Goal: Task Accomplishment & Management: Manage account settings

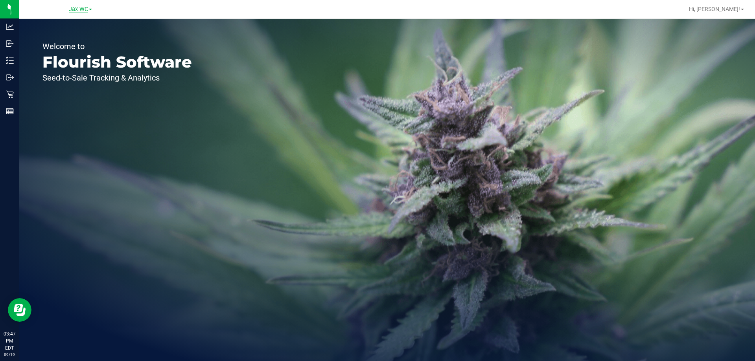
click at [83, 8] on span "Jax WC" at bounding box center [78, 9] width 19 height 7
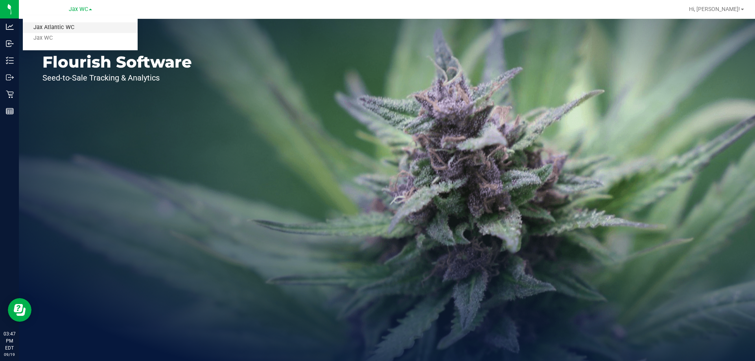
click at [83, 27] on link "Jax Atlantic WC" at bounding box center [80, 27] width 115 height 11
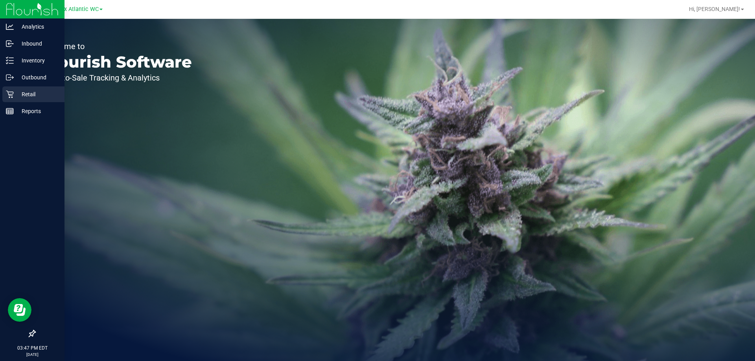
click at [7, 94] on icon at bounding box center [10, 94] width 8 height 8
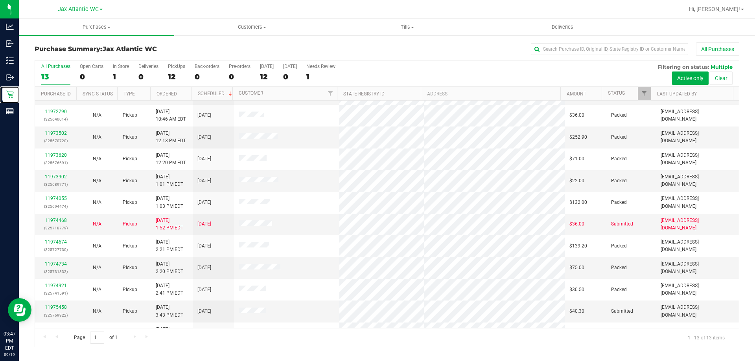
scroll to position [55, 0]
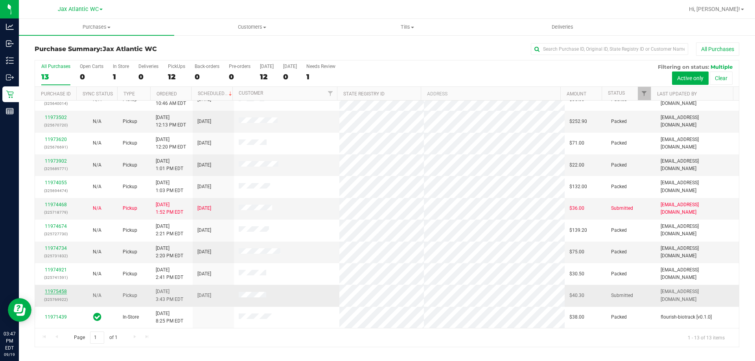
click at [54, 290] on link "11975458" at bounding box center [56, 292] width 22 height 6
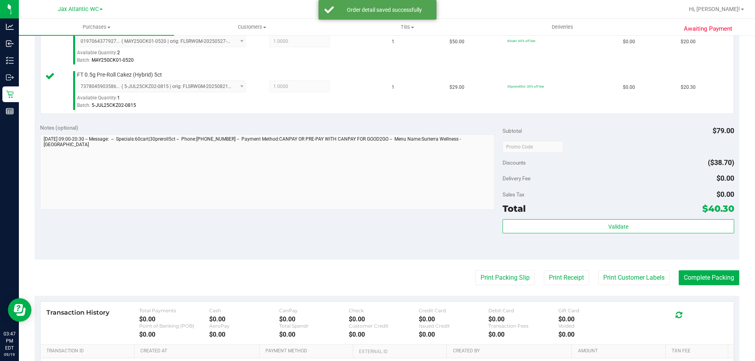
scroll to position [236, 0]
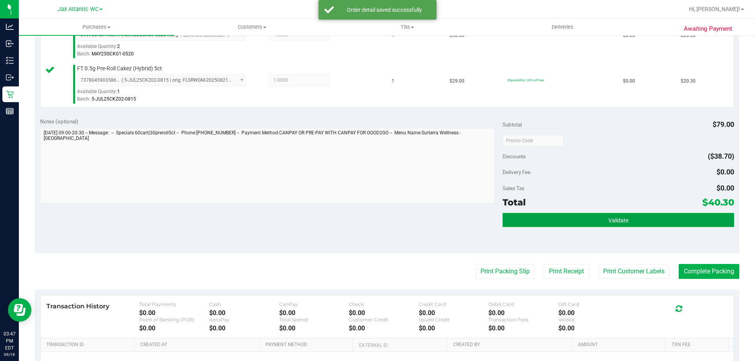
click at [621, 219] on span "Validate" at bounding box center [618, 220] width 20 height 6
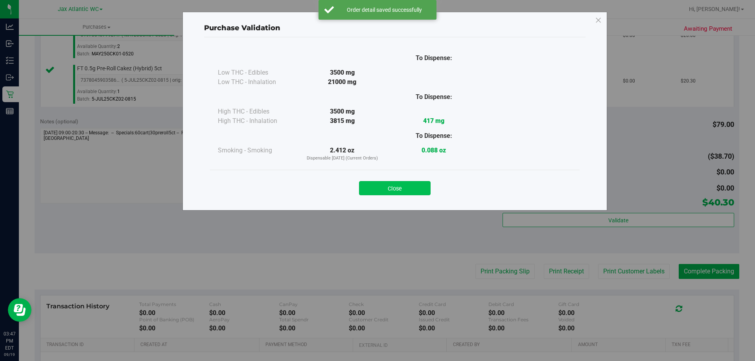
click at [402, 192] on button "Close" at bounding box center [395, 188] width 72 height 14
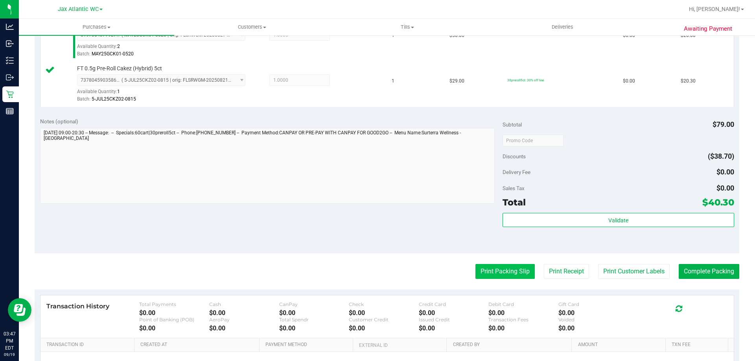
click at [492, 266] on button "Print Packing Slip" at bounding box center [504, 271] width 59 height 15
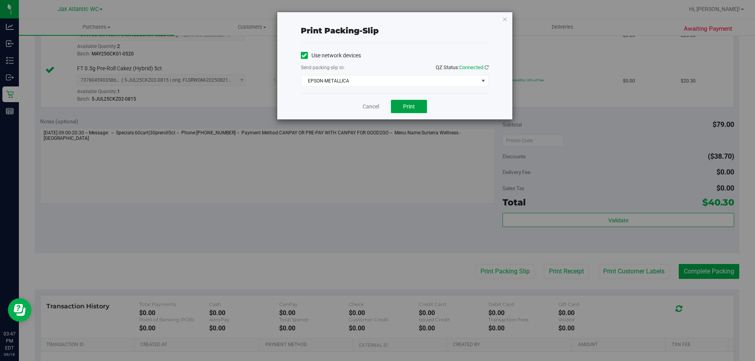
click at [405, 107] on span "Print" at bounding box center [409, 106] width 12 height 6
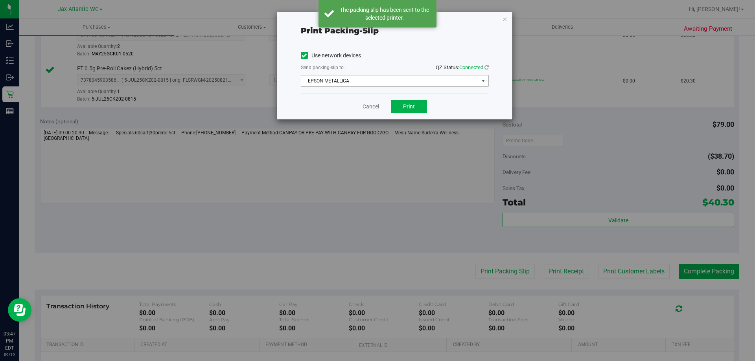
click at [352, 82] on span "EPSON-METALLICA" at bounding box center [389, 81] width 177 height 11
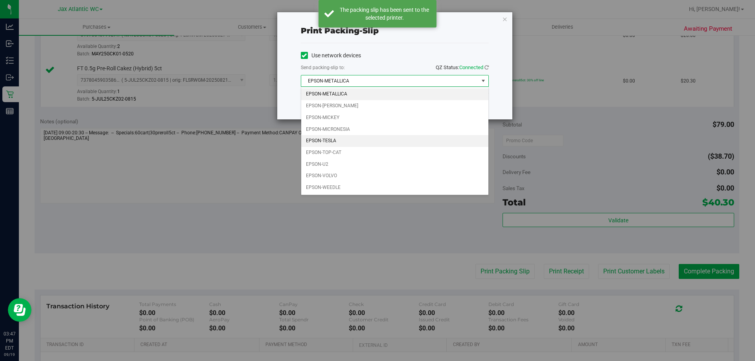
click at [346, 144] on li "EPSON-TESLA" at bounding box center [394, 141] width 187 height 12
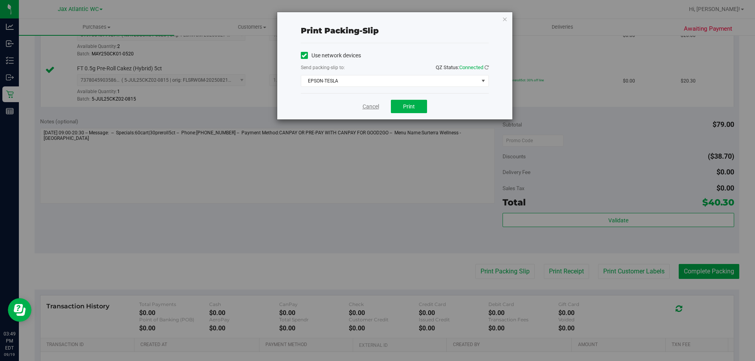
click at [374, 105] on link "Cancel" at bounding box center [371, 107] width 17 height 8
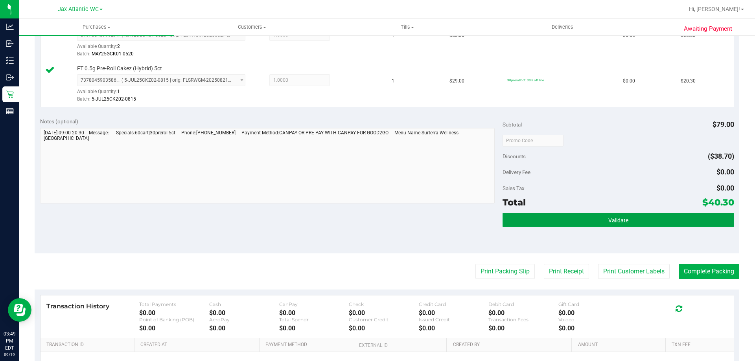
click at [556, 224] on button "Validate" at bounding box center [618, 220] width 231 height 14
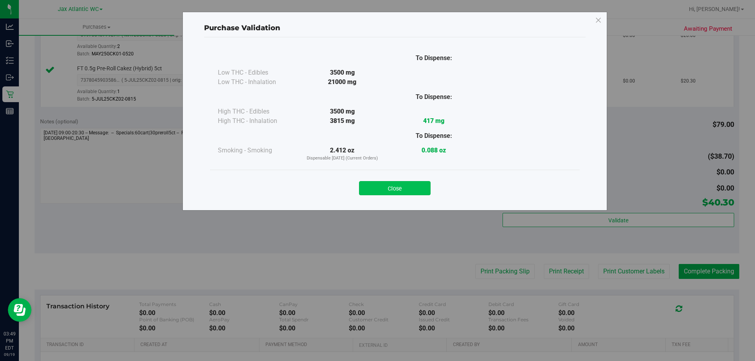
click at [397, 186] on button "Close" at bounding box center [395, 188] width 72 height 14
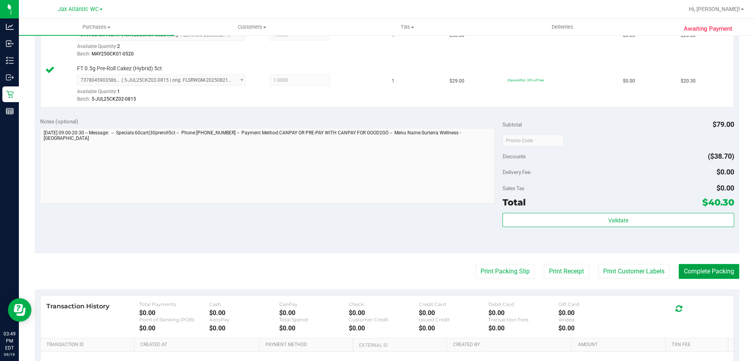
click at [696, 270] on button "Complete Packing" at bounding box center [709, 271] width 61 height 15
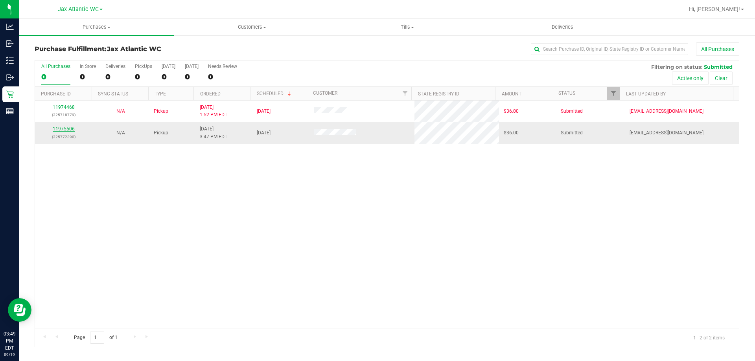
click at [67, 128] on link "11975506" at bounding box center [64, 129] width 22 height 6
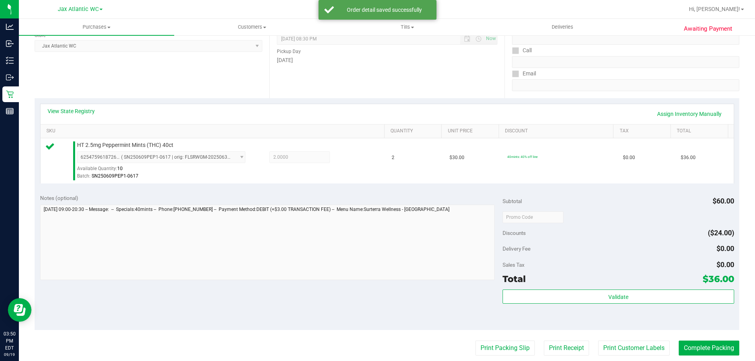
scroll to position [118, 0]
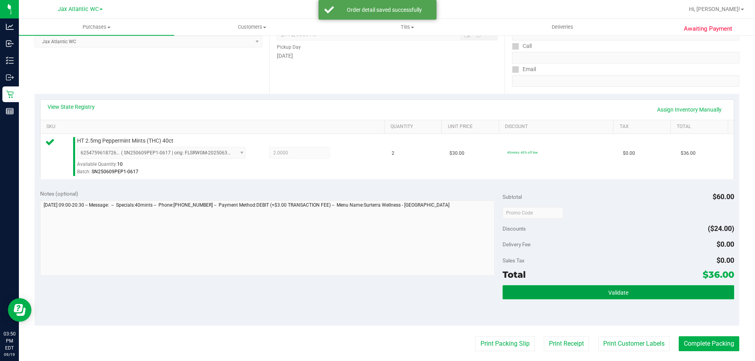
click at [634, 292] on button "Validate" at bounding box center [618, 292] width 231 height 14
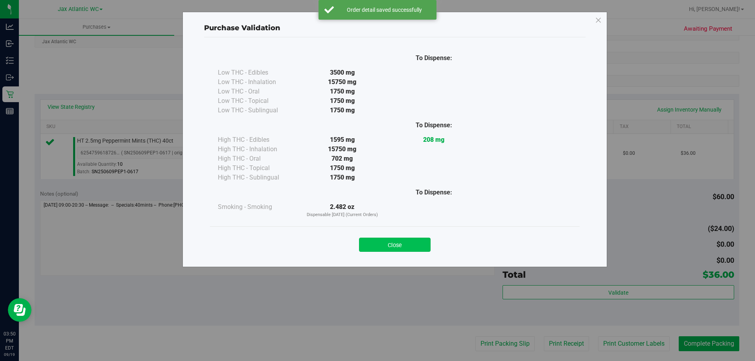
click at [383, 239] on button "Close" at bounding box center [395, 245] width 72 height 14
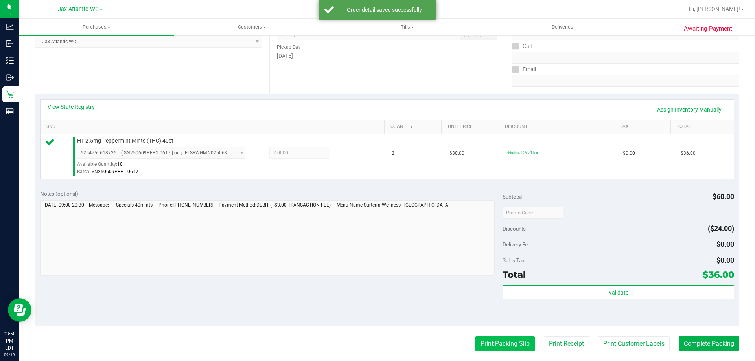
click at [497, 341] on button "Print Packing Slip" at bounding box center [504, 344] width 59 height 15
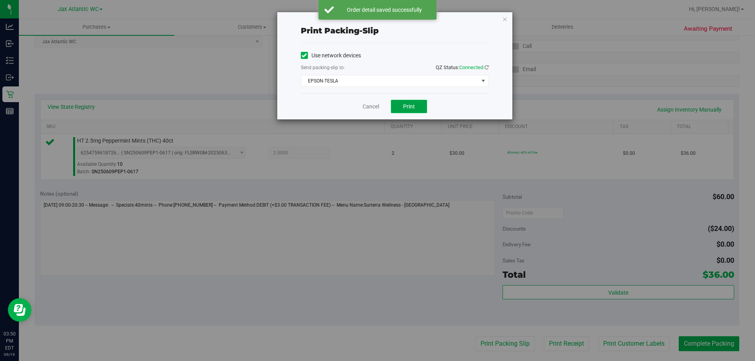
click at [421, 106] on button "Print" at bounding box center [409, 106] width 36 height 13
click at [368, 105] on link "Cancel" at bounding box center [371, 107] width 17 height 8
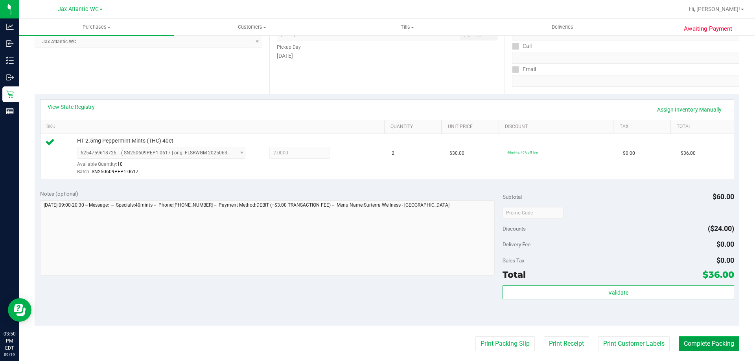
click at [682, 345] on button "Complete Packing" at bounding box center [709, 344] width 61 height 15
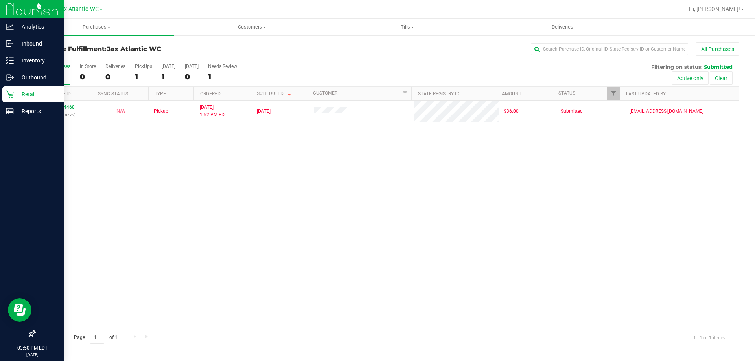
click at [14, 91] on div "Retail" at bounding box center [33, 95] width 62 height 16
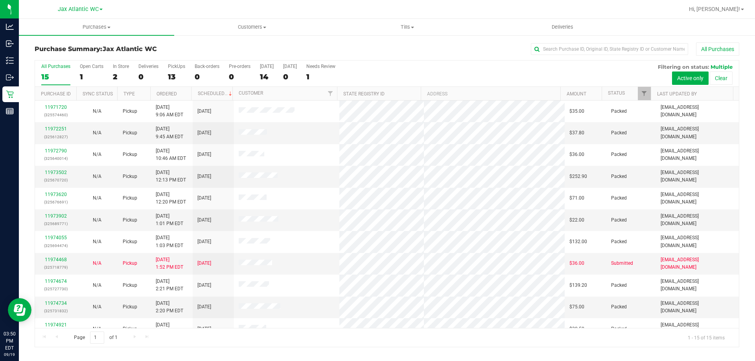
click at [720, 2] on div "Hi, [PERSON_NAME]!" at bounding box center [717, 9] width 67 height 15
click at [719, 7] on span "Hi, [PERSON_NAME]!" at bounding box center [714, 9] width 51 height 6
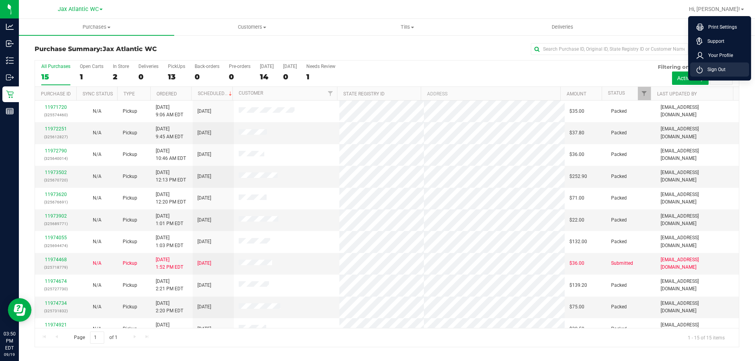
click at [723, 69] on span "Sign Out" at bounding box center [714, 70] width 23 height 8
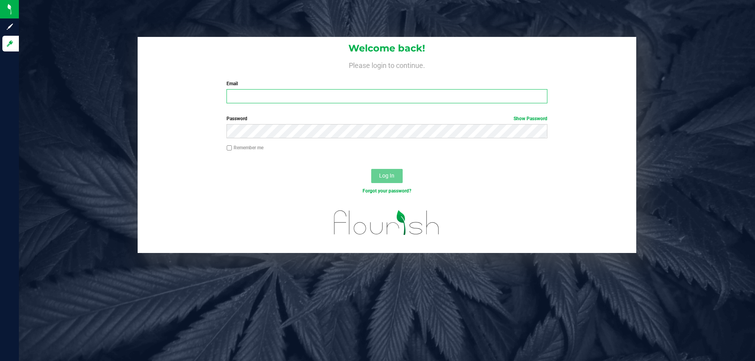
click at [249, 100] on input "Email" at bounding box center [387, 96] width 320 height 14
type input "[EMAIL_ADDRESS][DOMAIN_NAME]"
click at [371, 169] on button "Log In" at bounding box center [386, 176] width 31 height 14
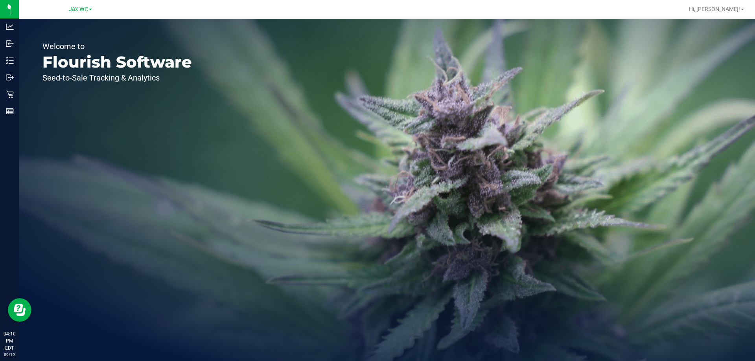
click at [79, 5] on div "Jax WC" at bounding box center [80, 9] width 115 height 12
click at [79, 7] on span "Jax WC" at bounding box center [78, 9] width 19 height 7
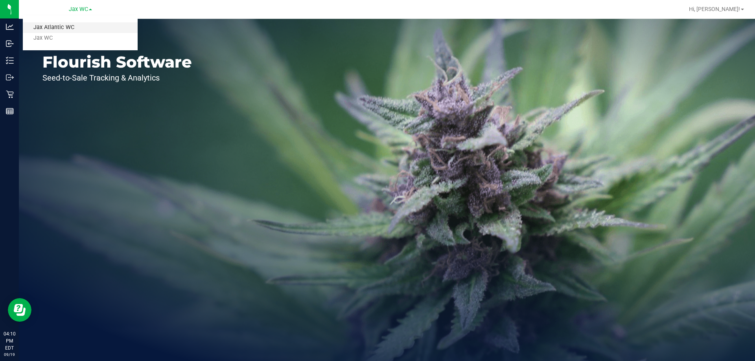
click at [81, 26] on link "Jax Atlantic WC" at bounding box center [80, 27] width 115 height 11
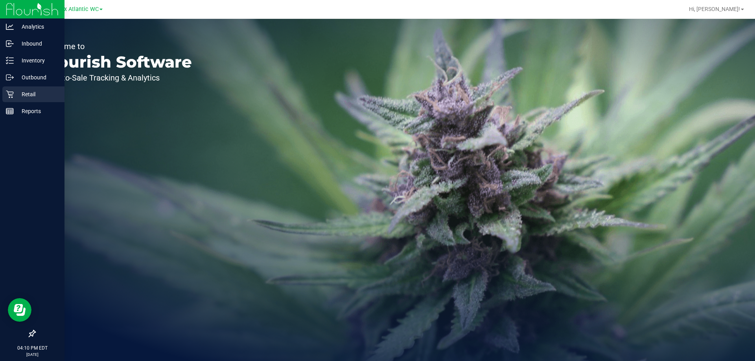
click at [10, 98] on icon at bounding box center [9, 94] width 7 height 7
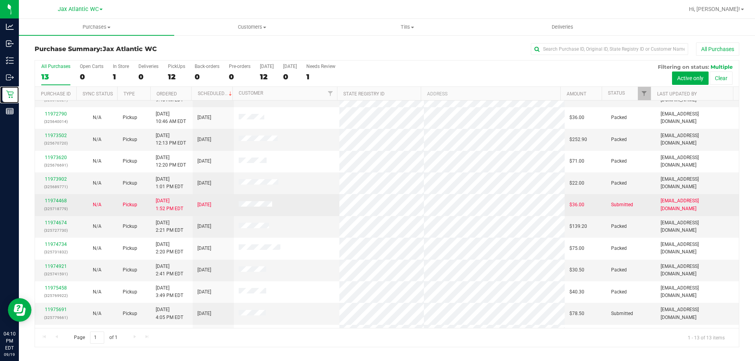
scroll to position [55, 0]
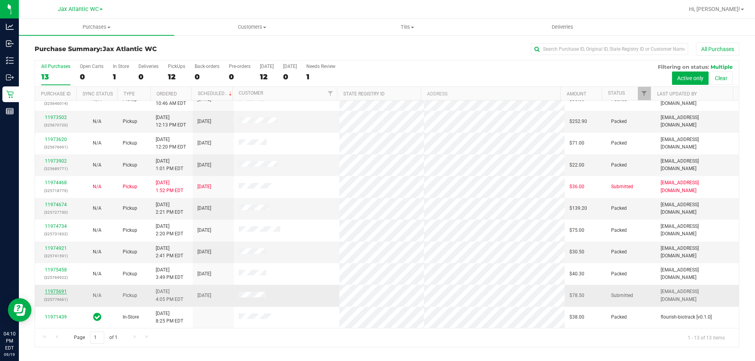
click at [62, 290] on link "11975691" at bounding box center [56, 292] width 22 height 6
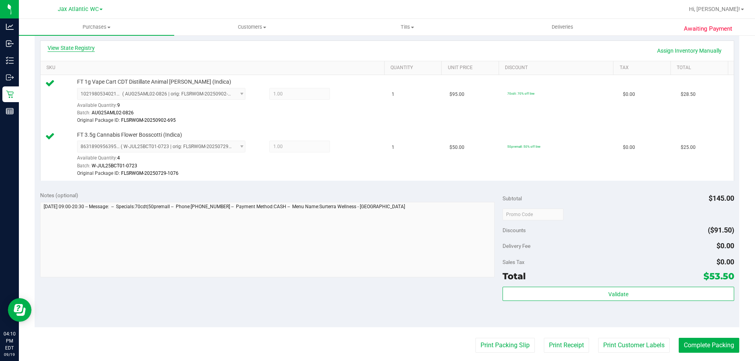
scroll to position [118, 0]
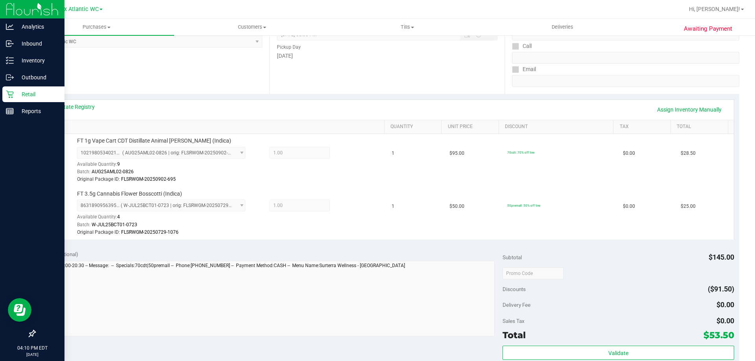
click at [12, 93] on icon at bounding box center [10, 94] width 8 height 8
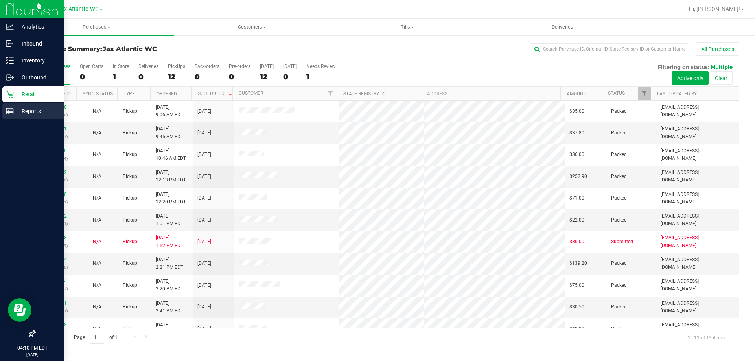
click at [34, 112] on p "Reports" at bounding box center [37, 111] width 47 height 9
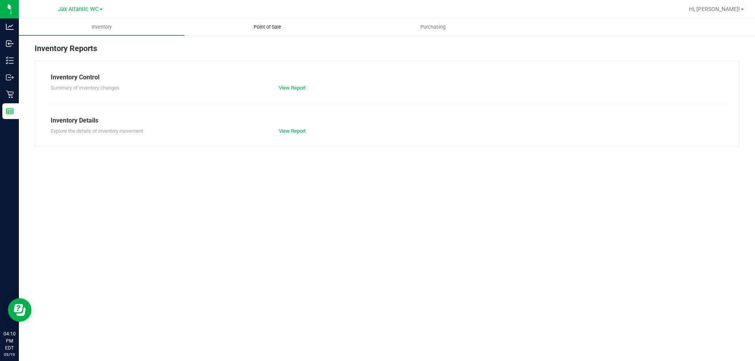
click at [271, 27] on span "Point of Sale" at bounding box center [267, 27] width 49 height 7
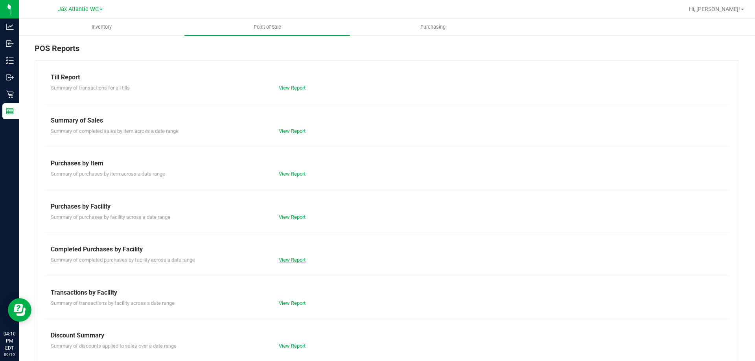
click at [295, 259] on link "View Report" at bounding box center [292, 260] width 27 height 6
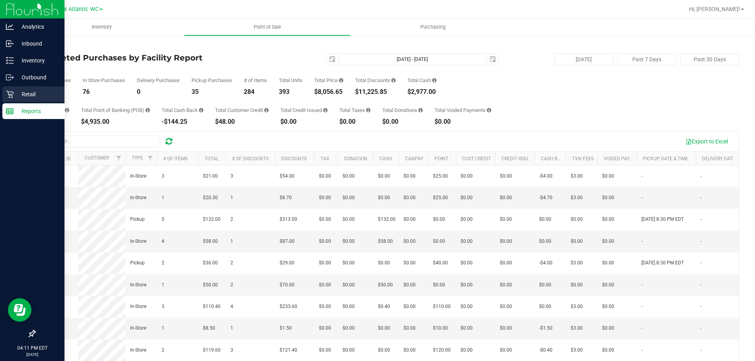
click at [9, 95] on icon at bounding box center [9, 94] width 7 height 7
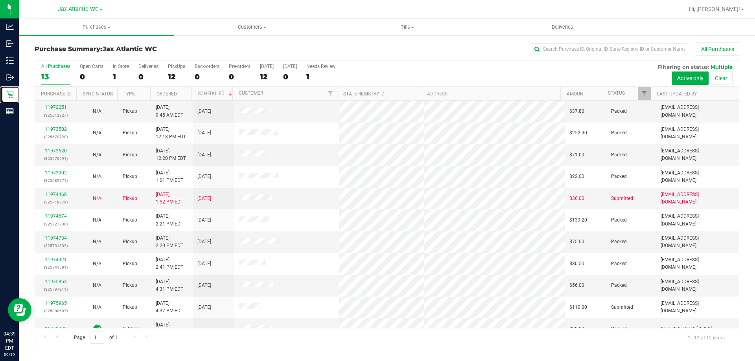
scroll to position [33, 0]
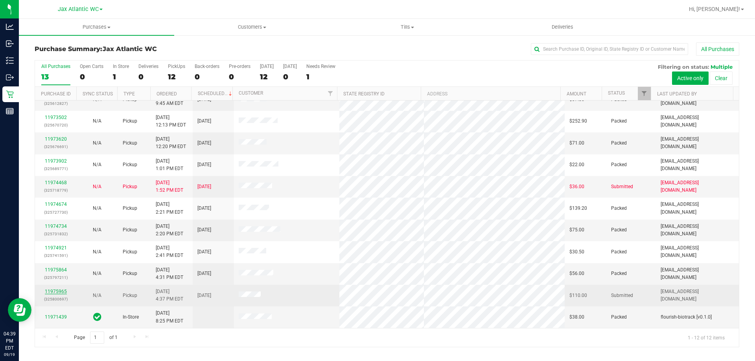
click at [53, 289] on link "11975965" at bounding box center [56, 292] width 22 height 6
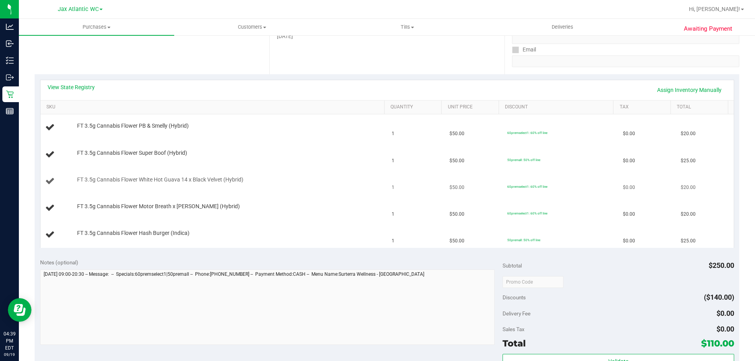
scroll to position [157, 0]
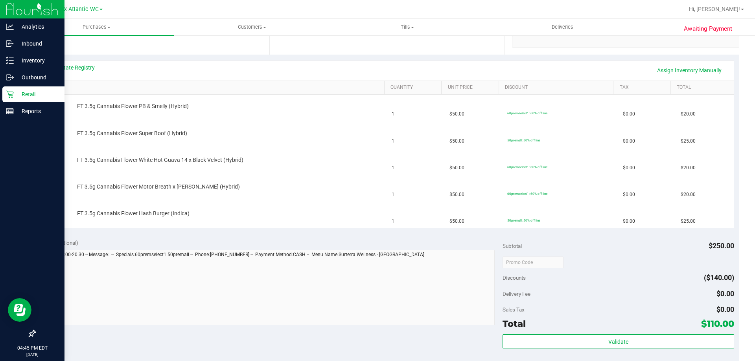
click at [40, 95] on p "Retail" at bounding box center [37, 94] width 47 height 9
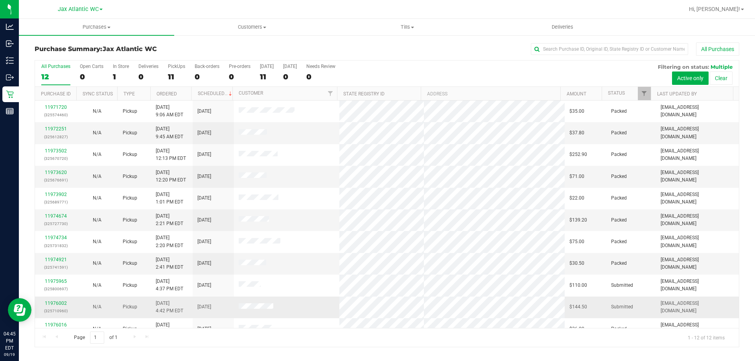
click at [61, 298] on td "11976002 (325710960)" at bounding box center [55, 308] width 41 height 22
click at [61, 302] on link "11976002" at bounding box center [56, 304] width 22 height 6
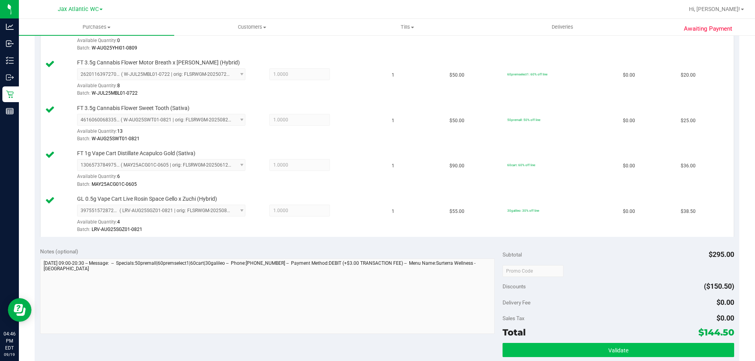
scroll to position [354, 0]
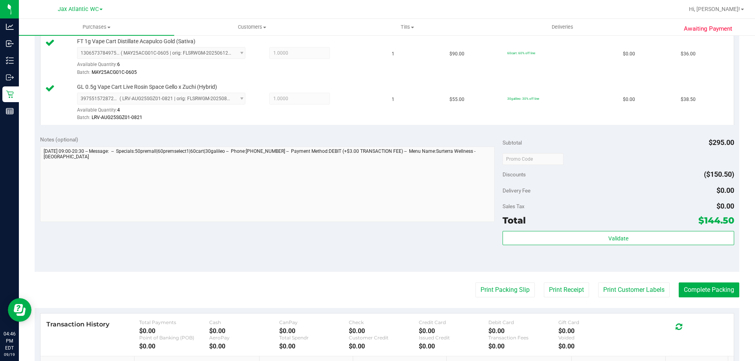
click at [640, 246] on div "Validate" at bounding box center [618, 248] width 231 height 35
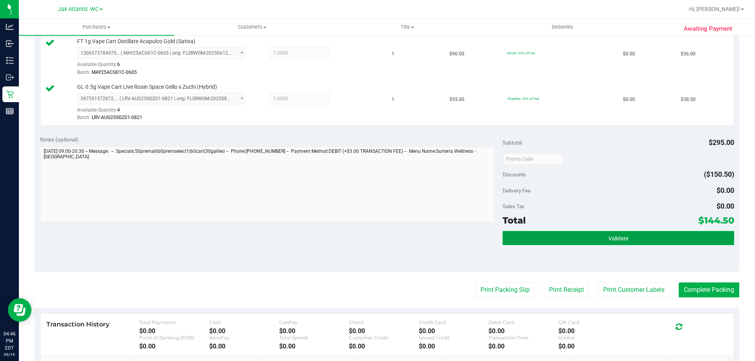
click at [643, 241] on button "Validate" at bounding box center [618, 238] width 231 height 14
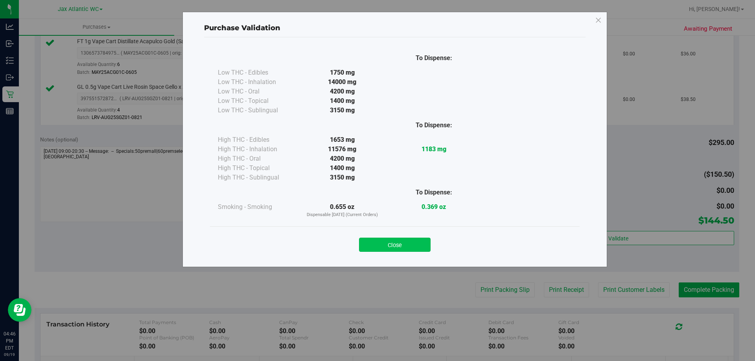
click at [426, 241] on button "Close" at bounding box center [395, 245] width 72 height 14
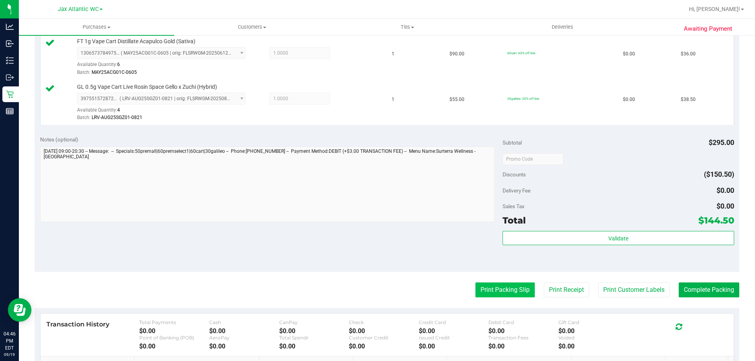
click at [484, 287] on button "Print Packing Slip" at bounding box center [504, 290] width 59 height 15
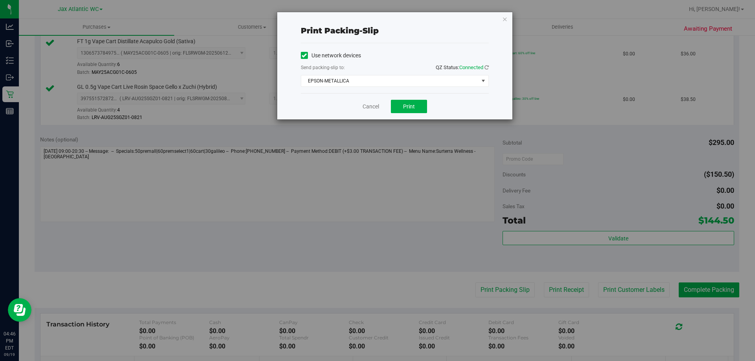
click at [428, 97] on div "Cancel Print" at bounding box center [395, 106] width 188 height 26
click at [417, 103] on button "Print" at bounding box center [409, 106] width 36 height 13
click at [369, 103] on link "Cancel" at bounding box center [371, 107] width 17 height 8
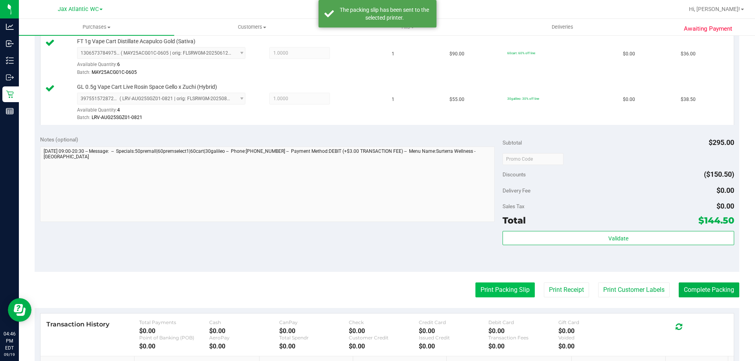
click at [482, 288] on button "Print Packing Slip" at bounding box center [504, 290] width 59 height 15
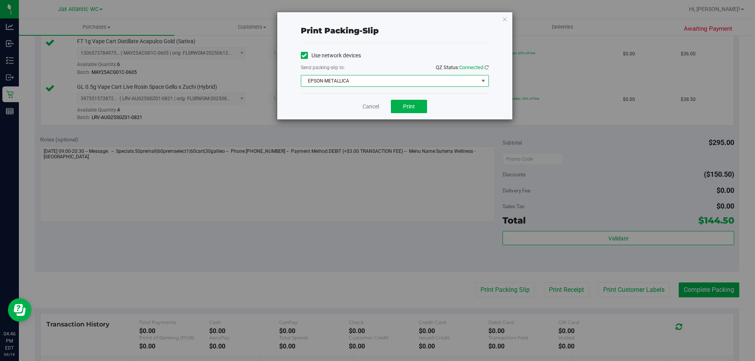
click at [327, 82] on span "EPSON-METALLICA" at bounding box center [389, 81] width 177 height 11
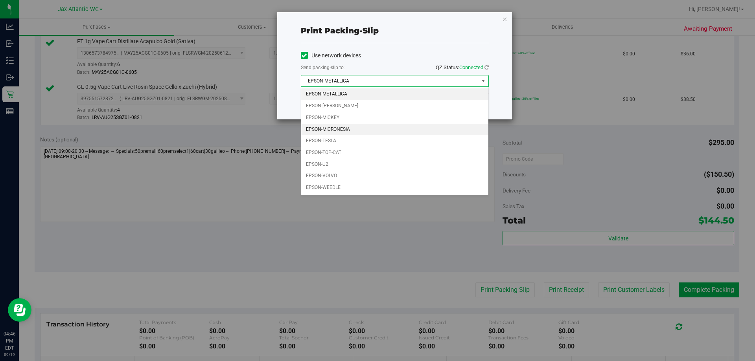
click at [343, 134] on li "EPSON-MICRONESIA" at bounding box center [394, 130] width 187 height 12
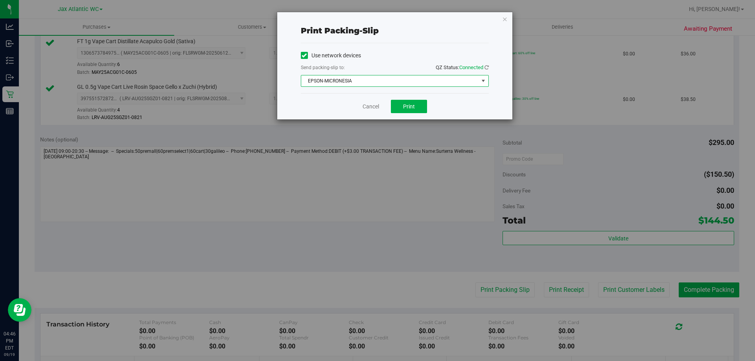
click at [328, 90] on div "Use network devices Send packing-slip to: QZ Status: Connected EPSON-MICRONESIA…" at bounding box center [395, 68] width 188 height 50
click at [326, 82] on span "EPSON-MICRONESIA" at bounding box center [389, 81] width 177 height 11
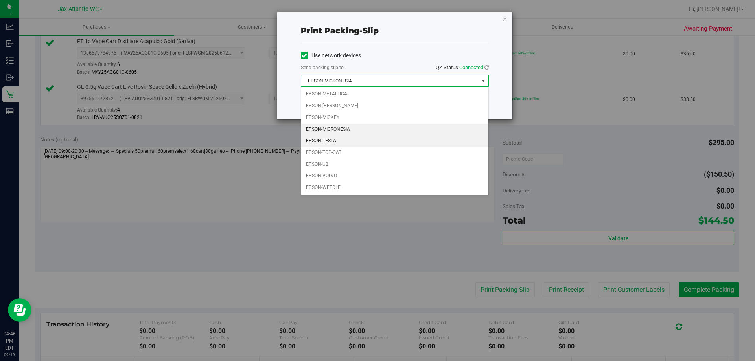
click at [326, 141] on li "EPSON-TESLA" at bounding box center [394, 141] width 187 height 12
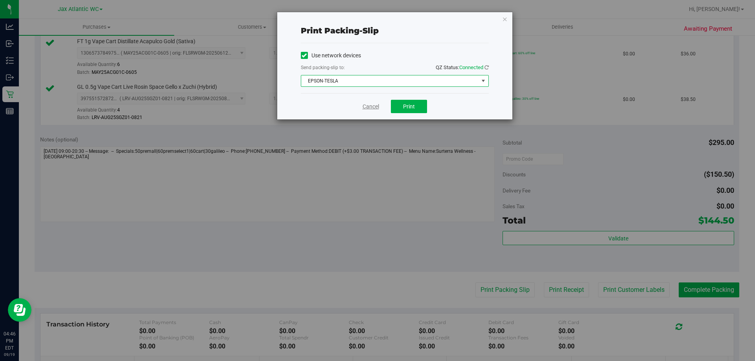
click at [372, 105] on link "Cancel" at bounding box center [371, 107] width 17 height 8
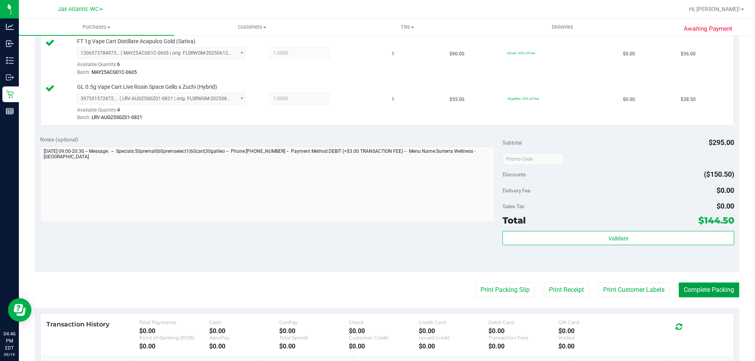
click at [694, 292] on button "Complete Packing" at bounding box center [709, 290] width 61 height 15
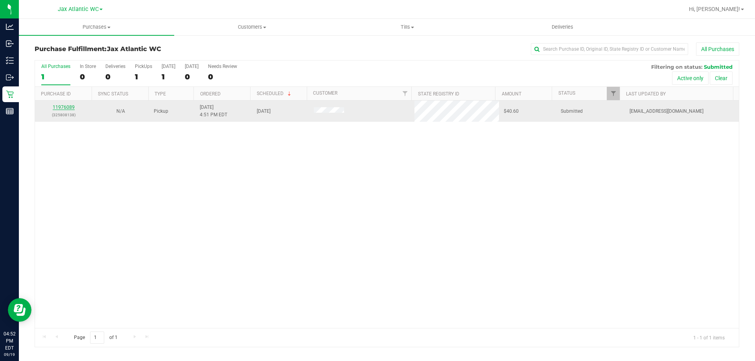
click at [69, 109] on link "11976089" at bounding box center [64, 108] width 22 height 6
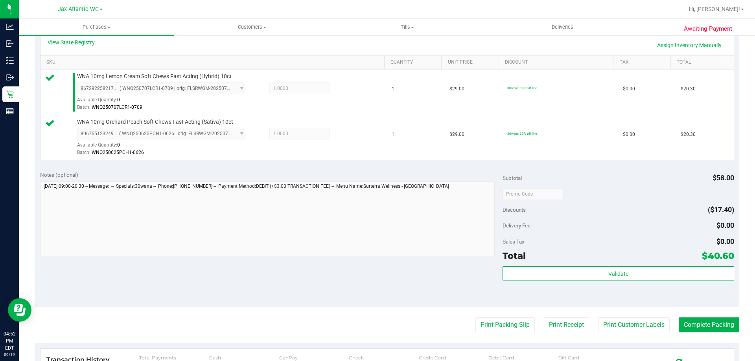
scroll to position [197, 0]
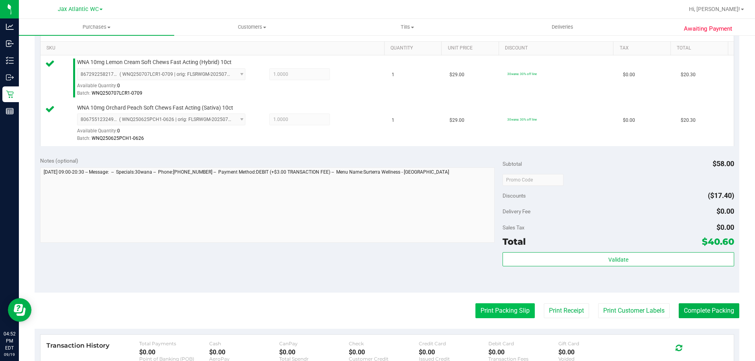
drag, startPoint x: 490, startPoint y: 317, endPoint x: 495, endPoint y: 318, distance: 4.4
click at [495, 318] on button "Print Packing Slip" at bounding box center [504, 311] width 59 height 15
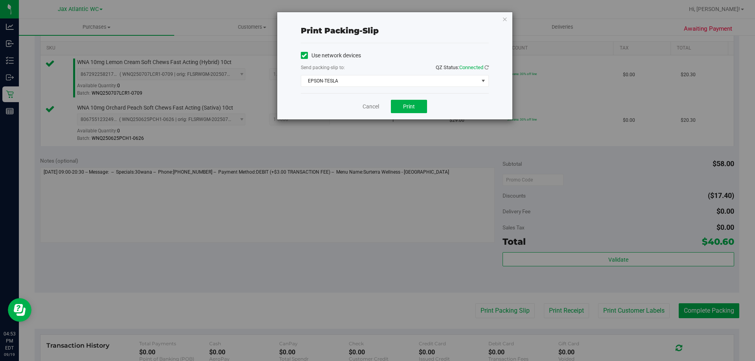
drag, startPoint x: 412, startPoint y: 89, endPoint x: 412, endPoint y: 97, distance: 7.9
click at [412, 90] on div "Use network devices Send packing-slip to: QZ Status: Connected EPSON-TESLA Choo…" at bounding box center [395, 68] width 188 height 50
drag, startPoint x: 412, startPoint y: 97, endPoint x: 413, endPoint y: 101, distance: 4.7
click at [412, 100] on div "Cancel Print" at bounding box center [395, 106] width 188 height 26
click at [413, 102] on button "Print" at bounding box center [409, 106] width 36 height 13
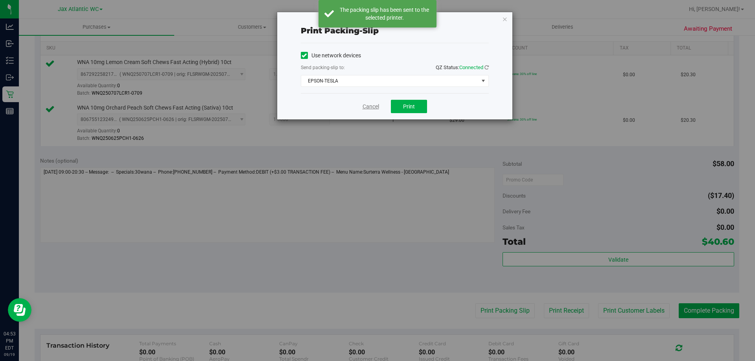
click at [366, 106] on link "Cancel" at bounding box center [371, 107] width 17 height 8
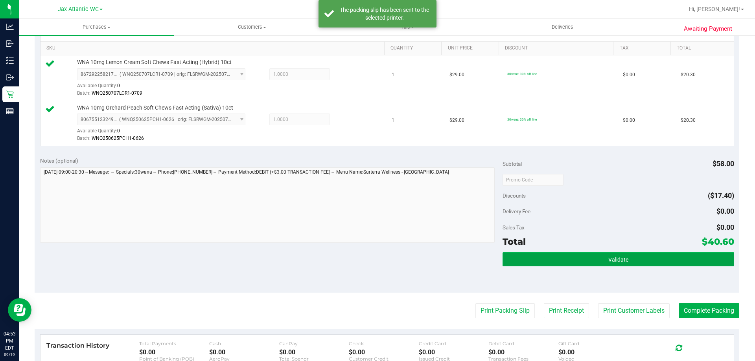
click at [582, 260] on button "Validate" at bounding box center [618, 259] width 231 height 14
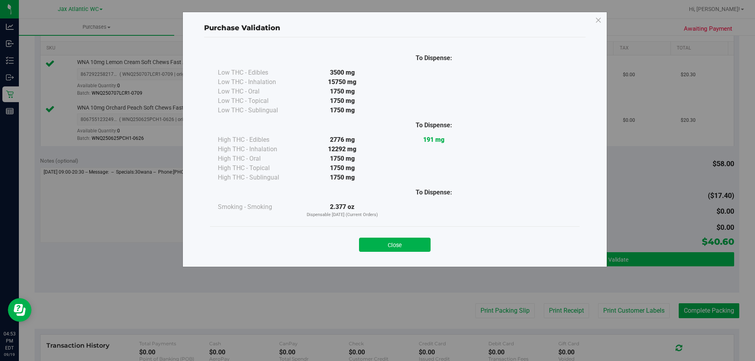
drag, startPoint x: 423, startPoint y: 251, endPoint x: 558, endPoint y: 265, distance: 135.6
click at [424, 247] on button "Close" at bounding box center [395, 245] width 72 height 14
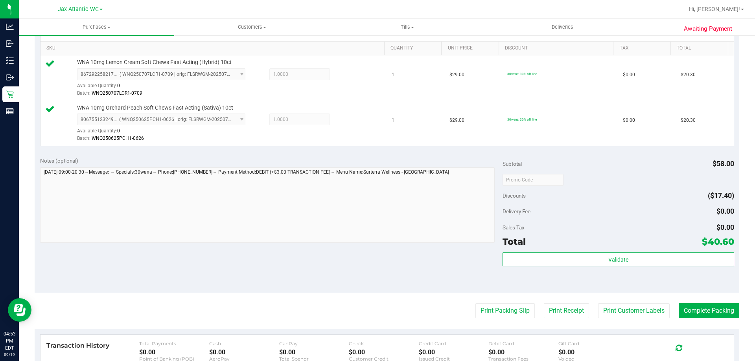
click at [736, 318] on div "Awaiting Payment Back Edit Purchase Cancel Purchase View Profile # 11976089 Bio…" at bounding box center [387, 165] width 736 height 654
click at [728, 314] on button "Complete Packing" at bounding box center [709, 311] width 61 height 15
